Goal: Information Seeking & Learning: Learn about a topic

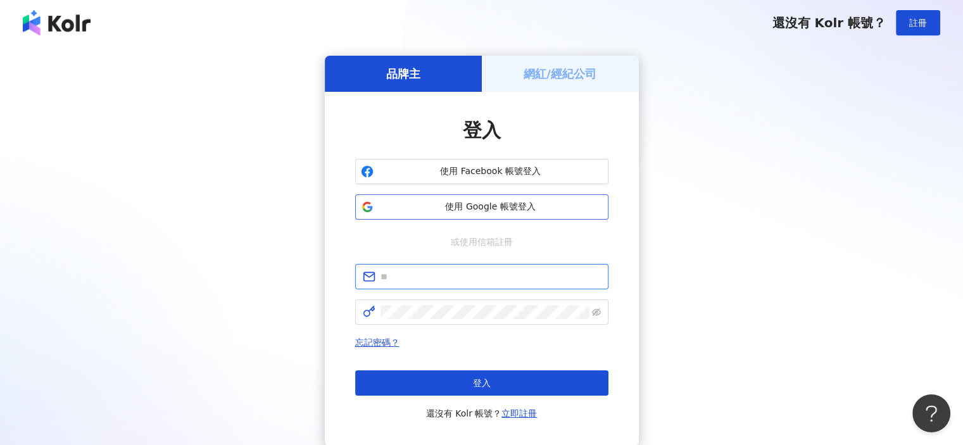
type input "**********"
click at [516, 210] on span "使用 Google 帳號登入" at bounding box center [491, 207] width 224 height 13
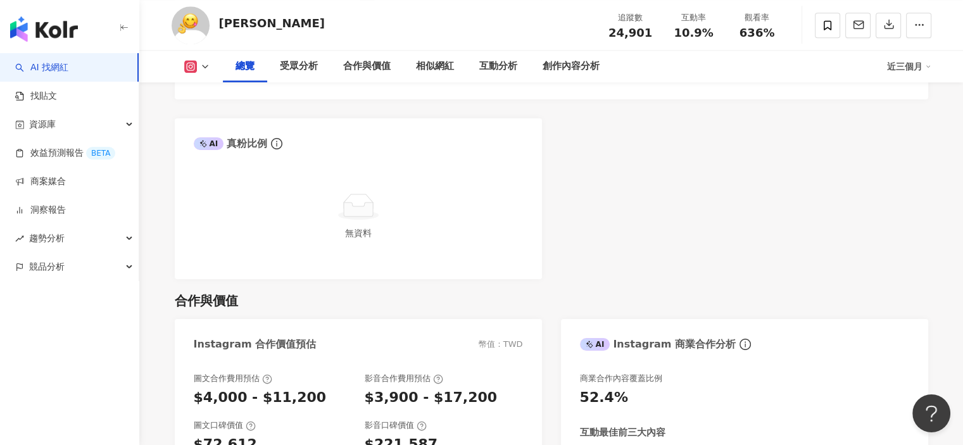
scroll to position [1013, 0]
